Goal: Task Accomplishment & Management: Use online tool/utility

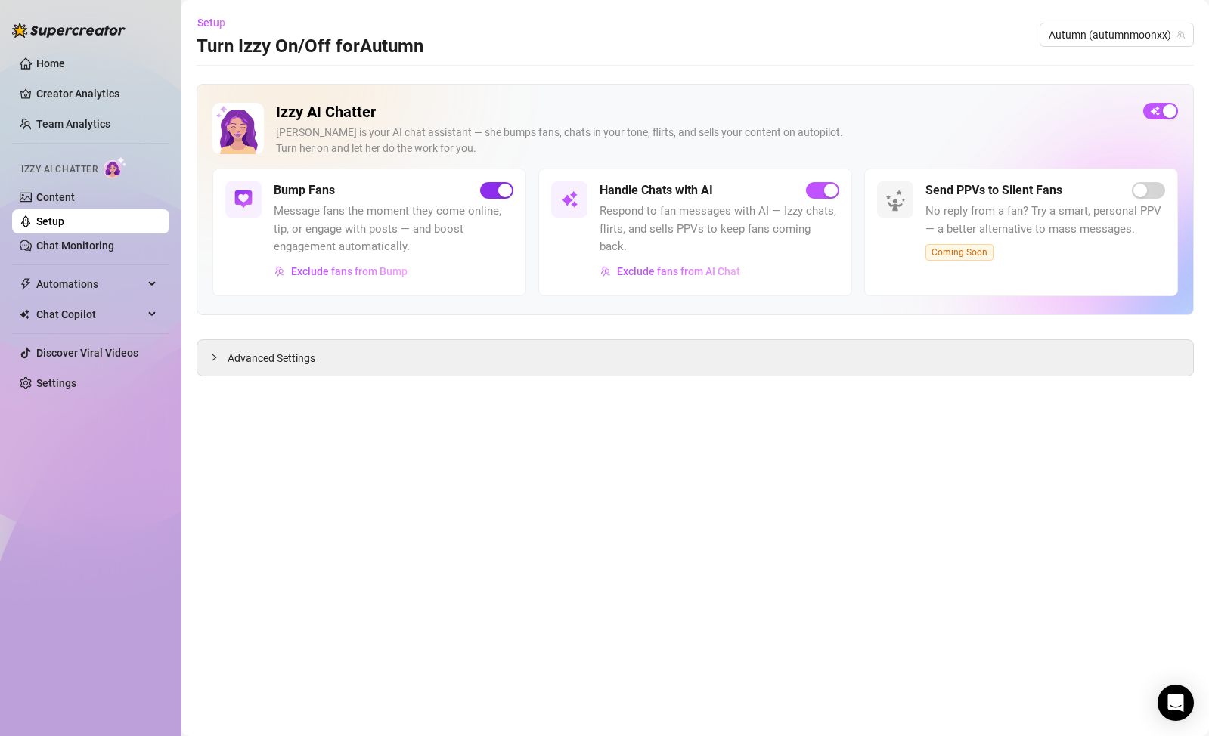
click at [500, 191] on div "button" at bounding box center [505, 191] width 14 height 14
click at [816, 196] on span "button" at bounding box center [822, 190] width 33 height 17
click at [75, 200] on link "Content" at bounding box center [55, 197] width 39 height 12
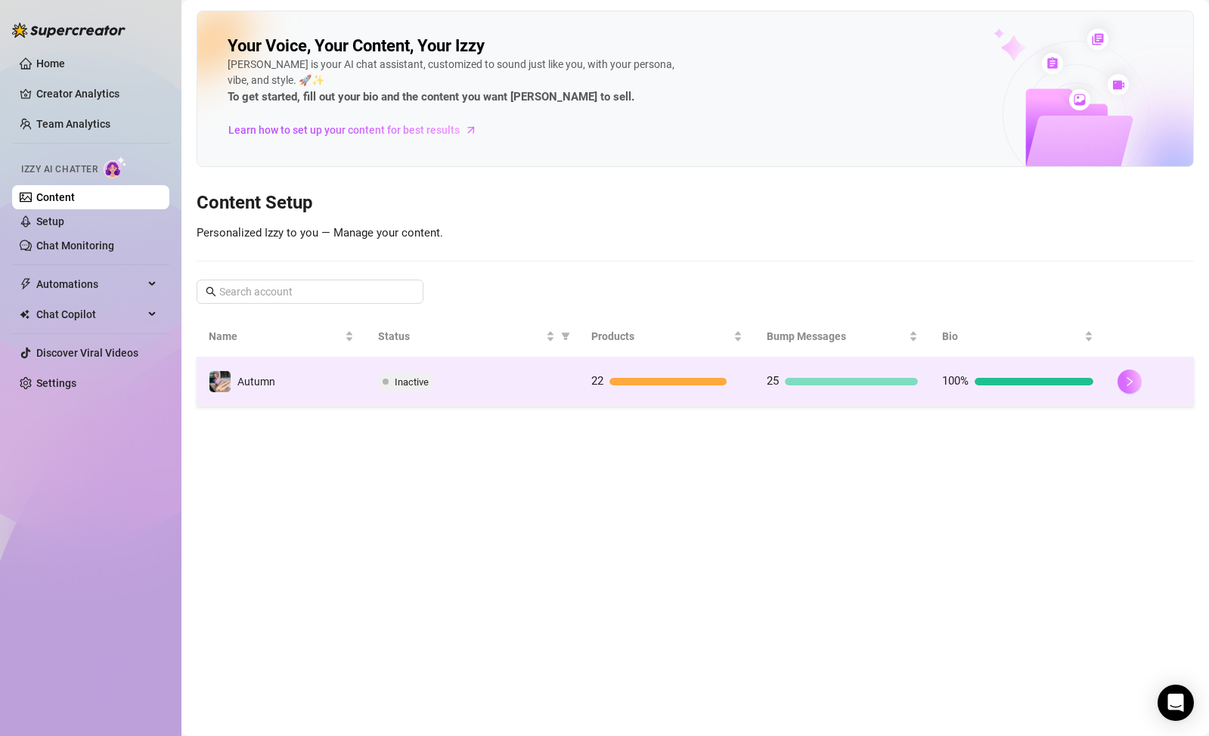
click at [1126, 385] on icon "right" at bounding box center [1129, 381] width 11 height 11
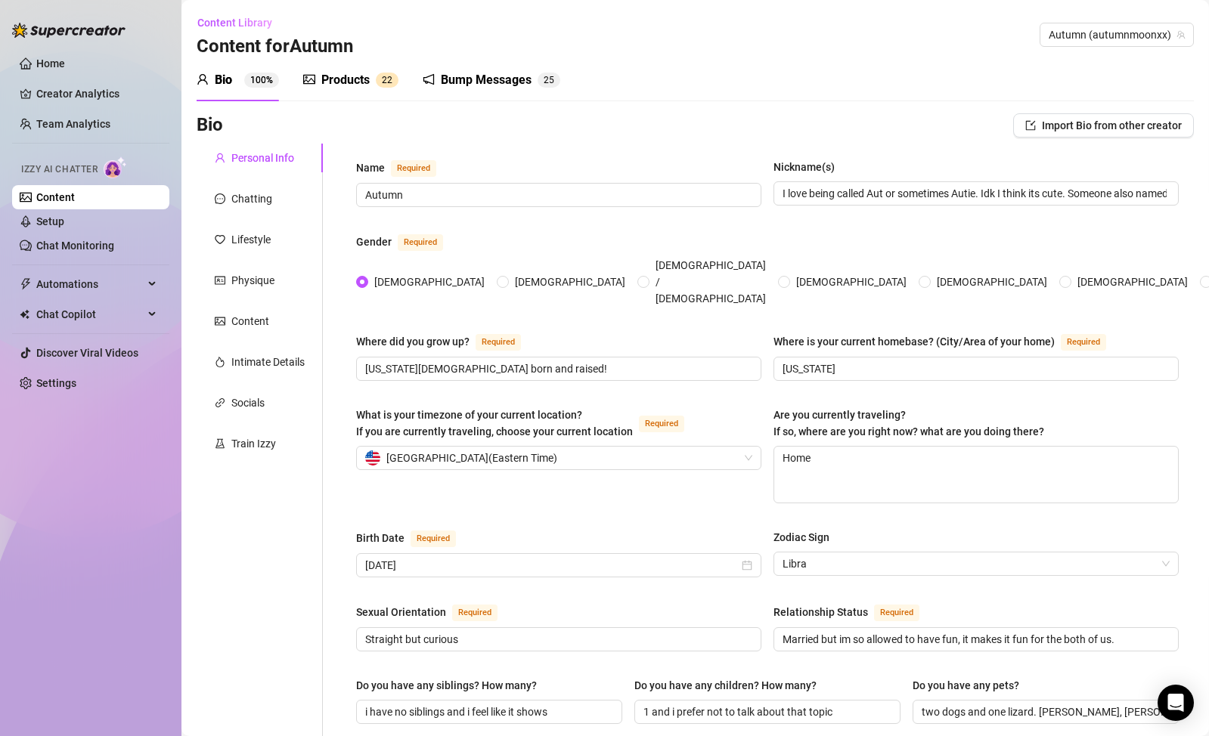
click at [472, 89] on div "Bump Messages 2 5" at bounding box center [492, 80] width 138 height 42
